Goal: Information Seeking & Learning: Learn about a topic

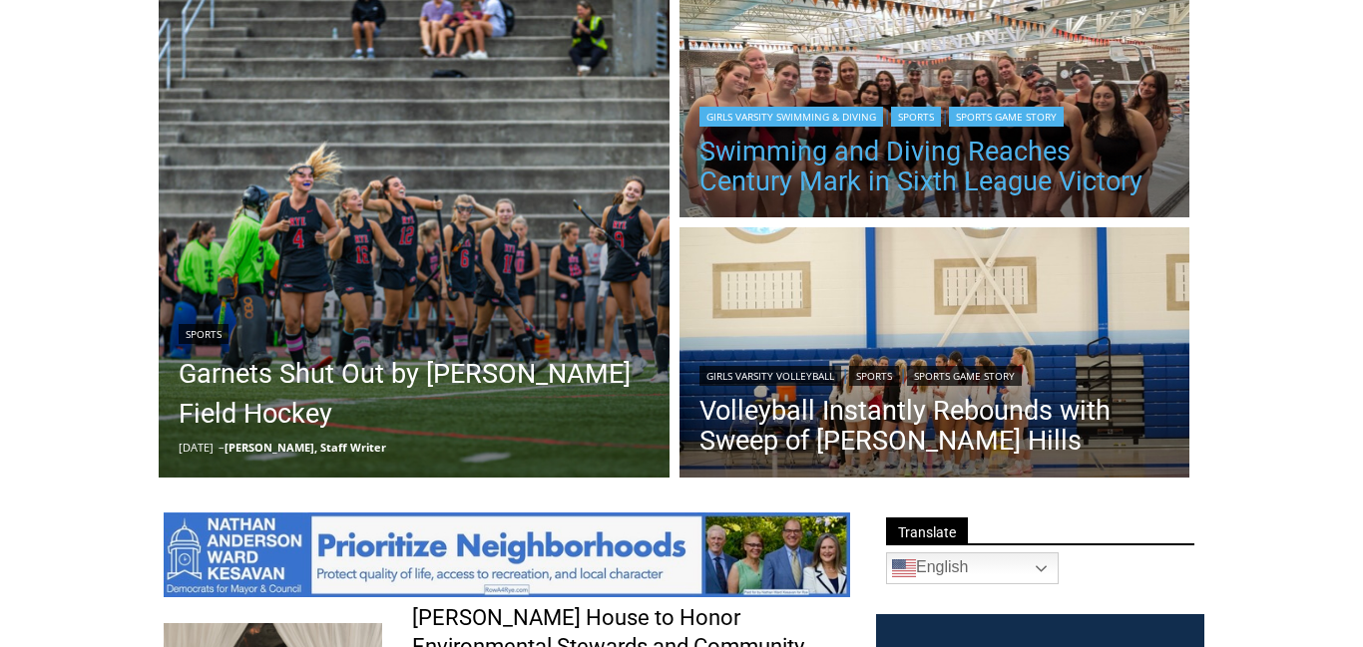
click at [962, 157] on link "Swimming and Diving Reaches Century Mark in Sixth League Victory" at bounding box center [934, 167] width 471 height 60
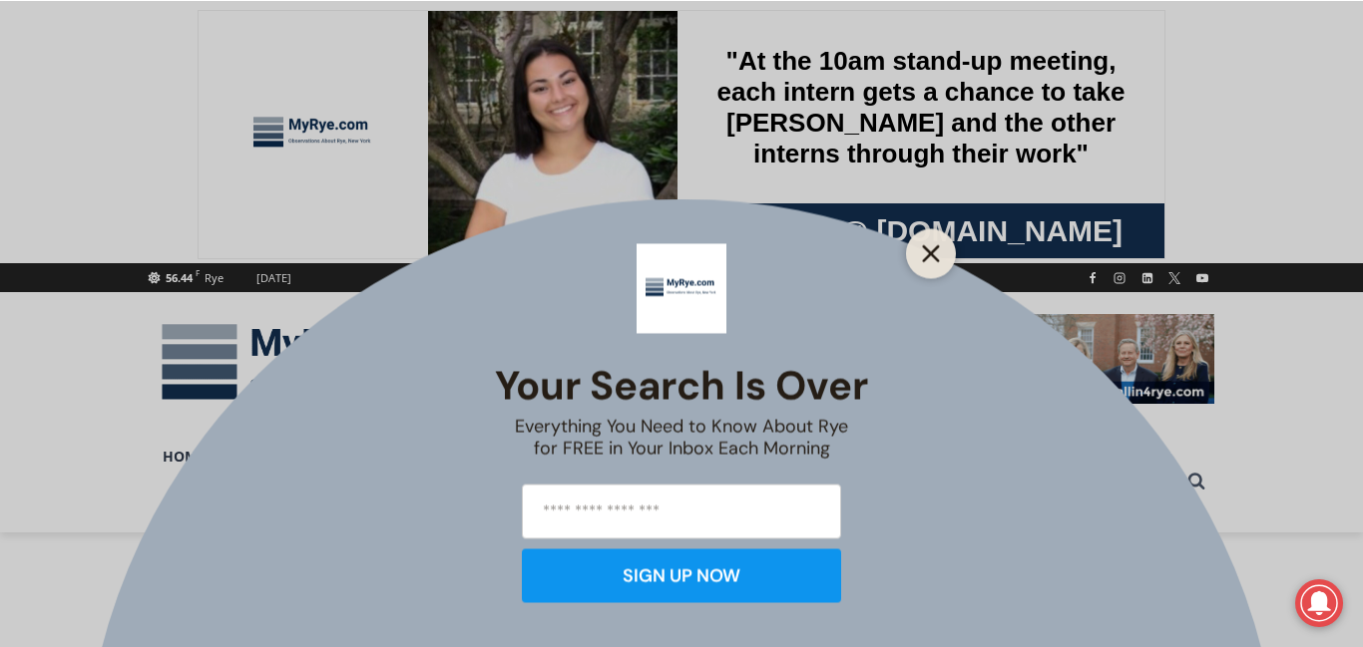
click at [930, 252] on line "Close" at bounding box center [931, 253] width 14 height 14
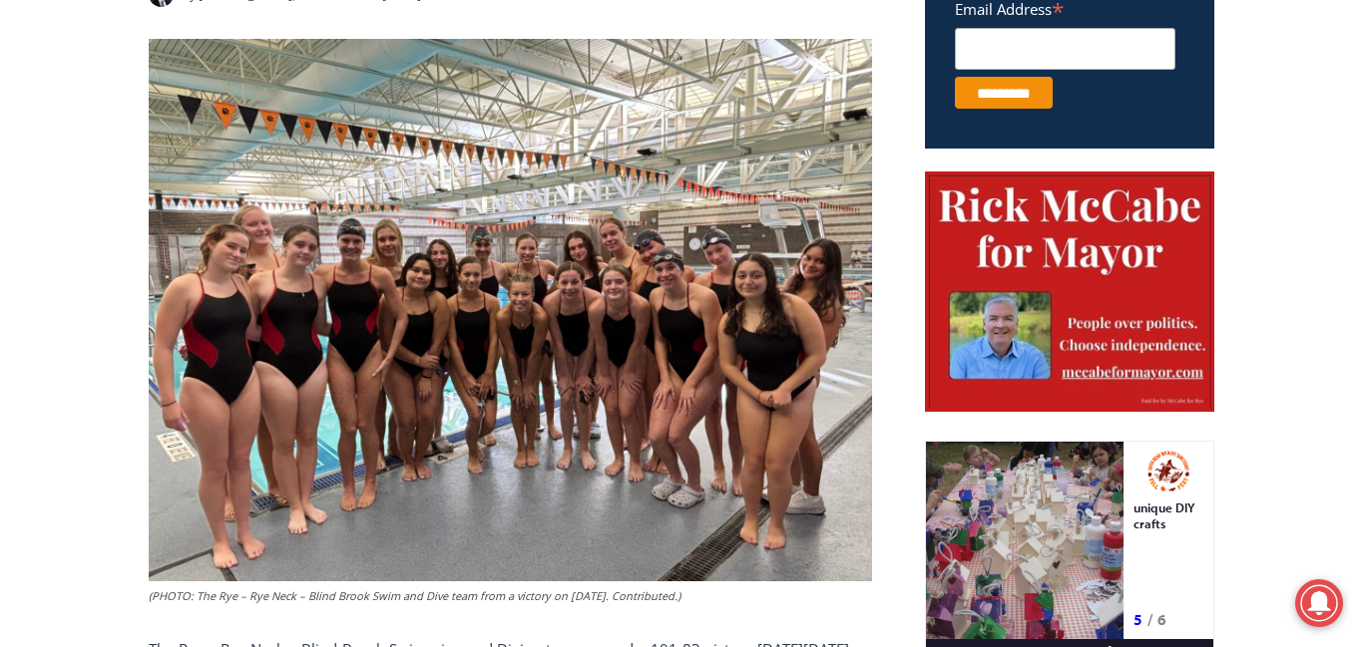
scroll to position [874, 0]
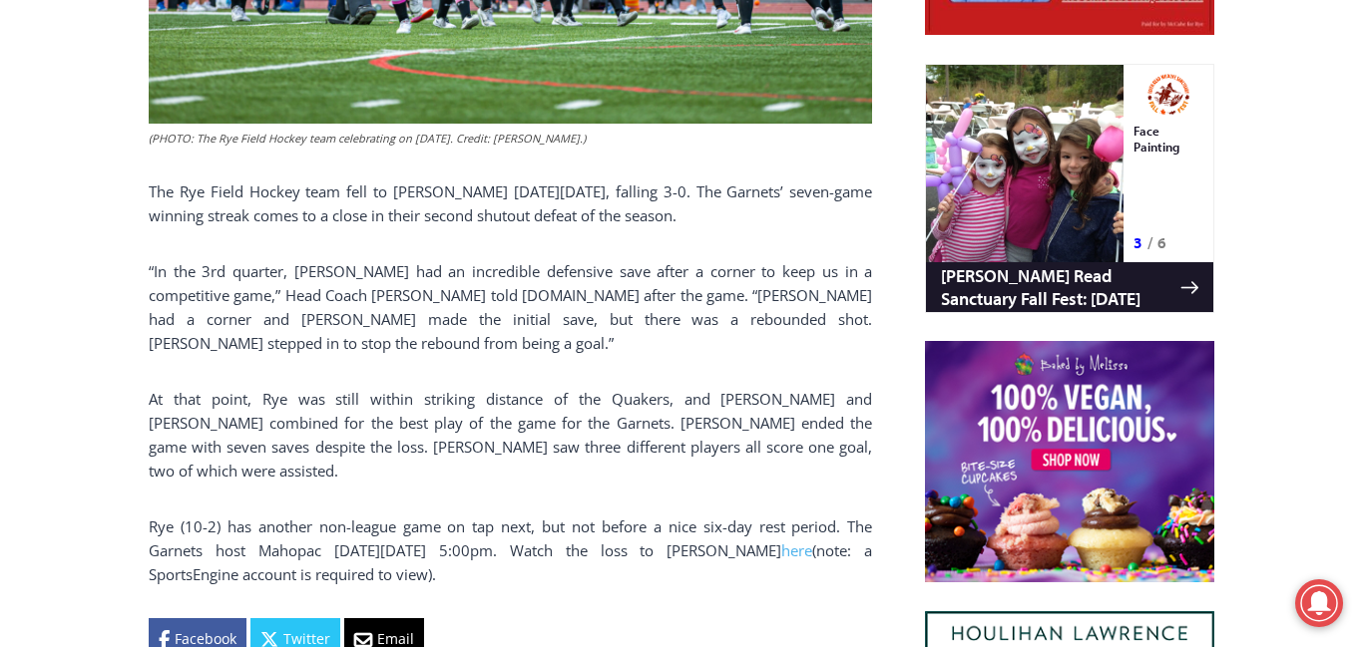
scroll to position [1245, 0]
